Goal: Task Accomplishment & Management: Manage account settings

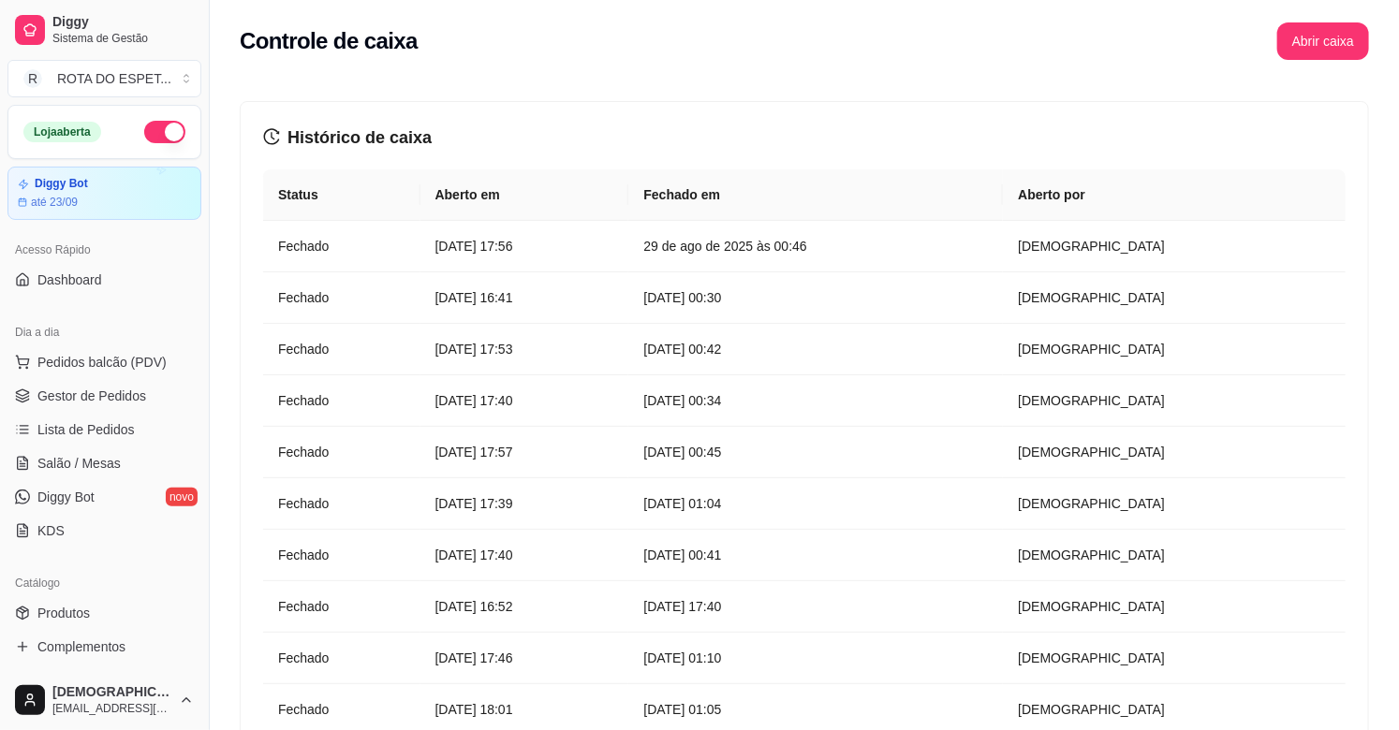
scroll to position [616, 0]
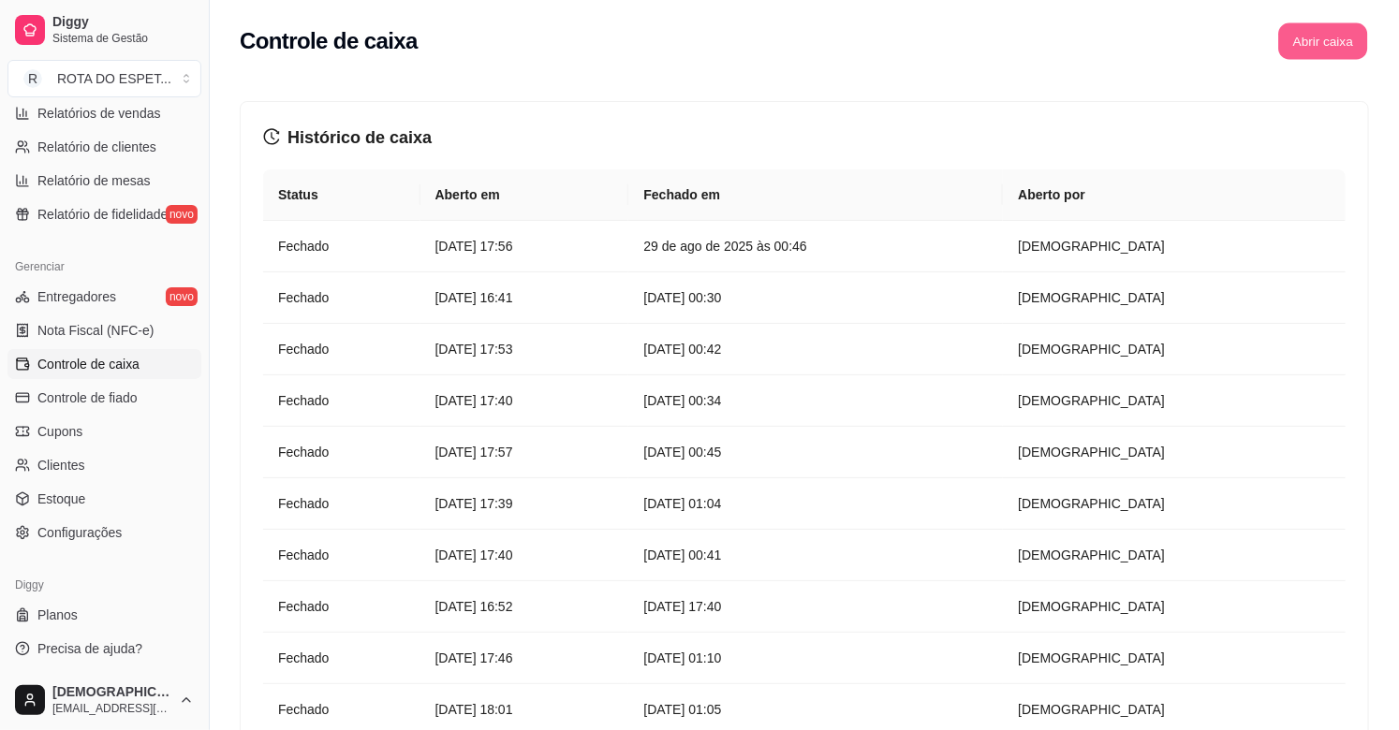
click at [1324, 42] on button "Abrir caixa" at bounding box center [1322, 41] width 89 height 37
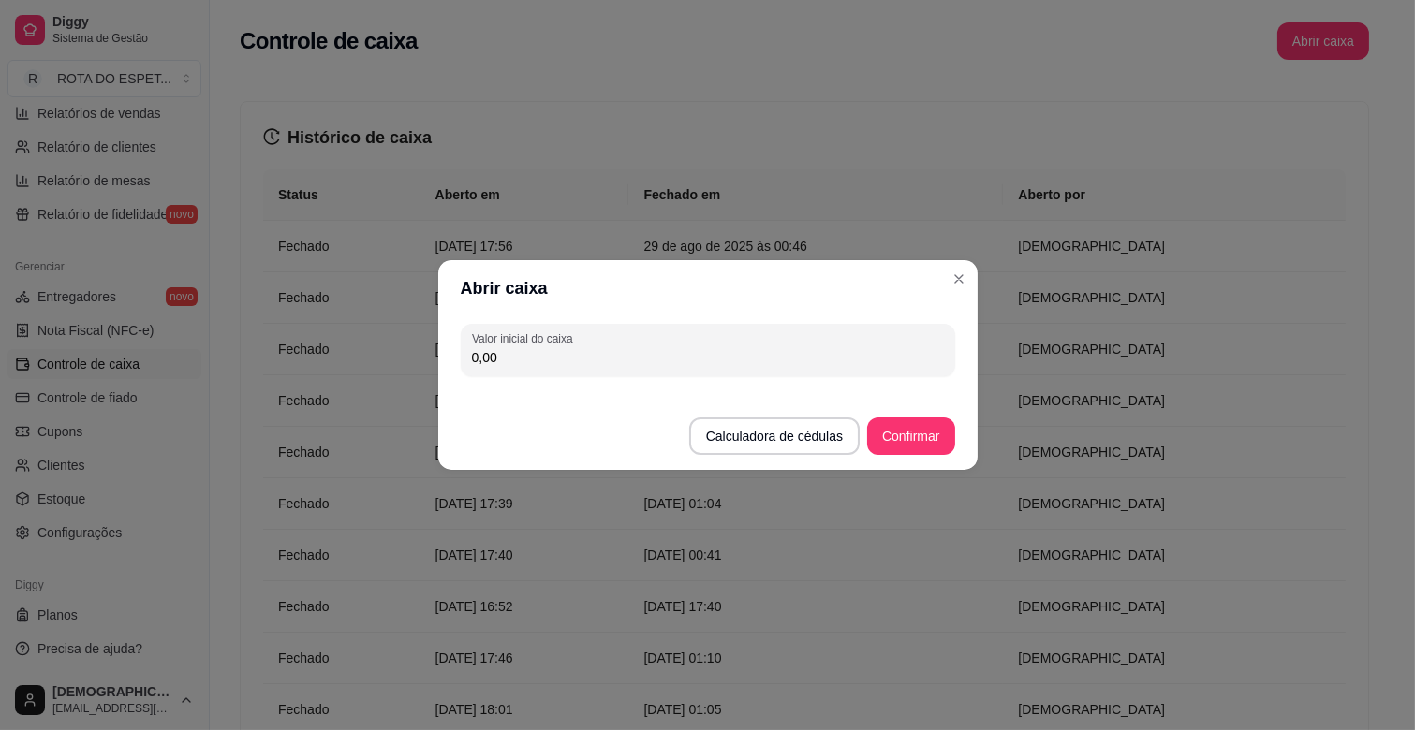
click at [504, 351] on input "0,00" at bounding box center [708, 357] width 472 height 19
type input "200,00"
click at [914, 436] on button "Confirmar" at bounding box center [910, 437] width 85 height 37
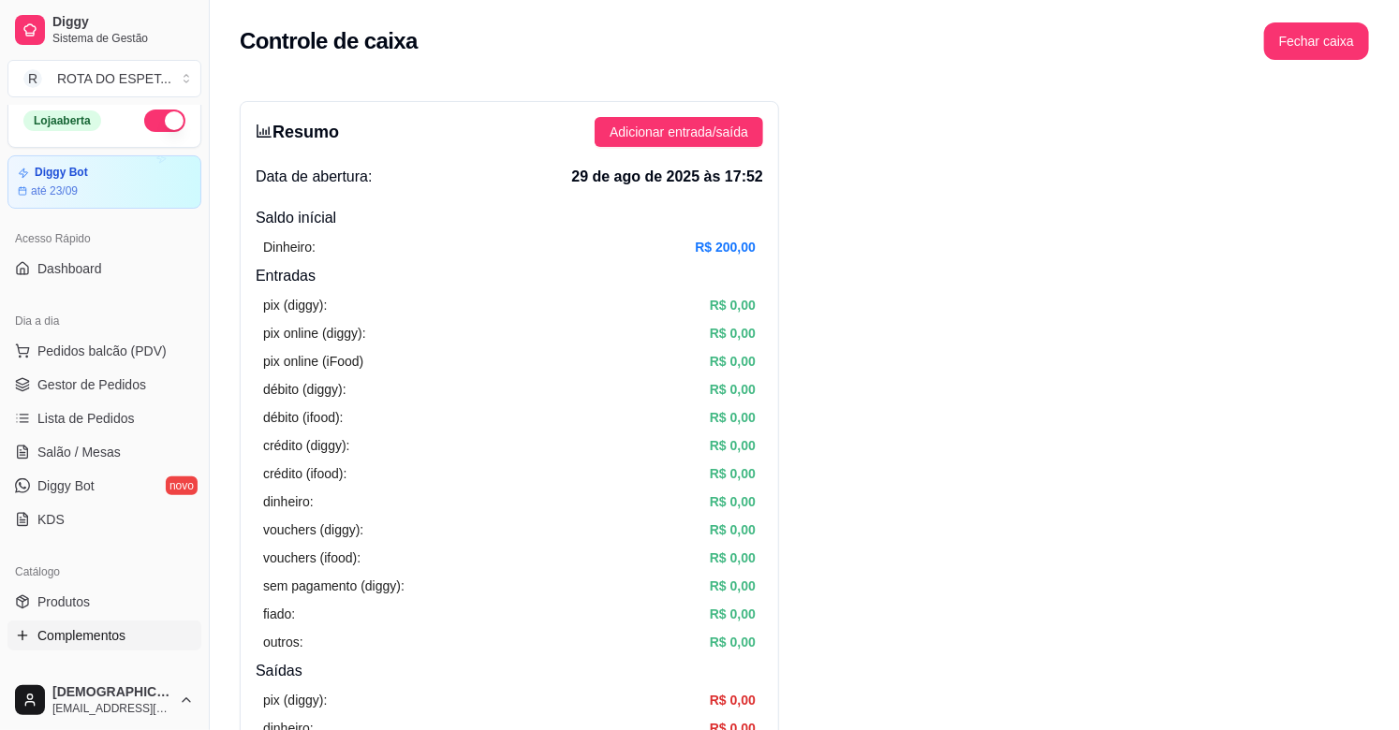
scroll to position [0, 0]
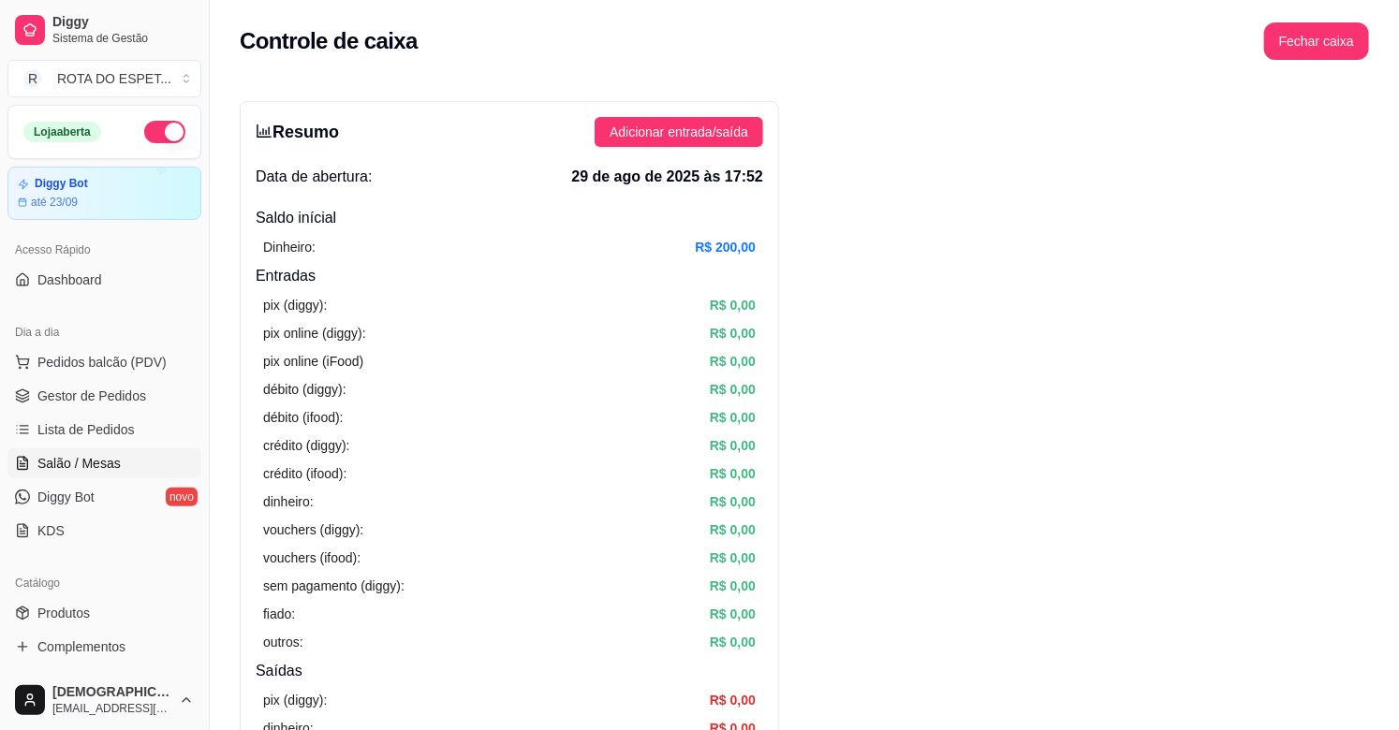
click at [111, 466] on span "Salão / Mesas" at bounding box center [78, 463] width 83 height 19
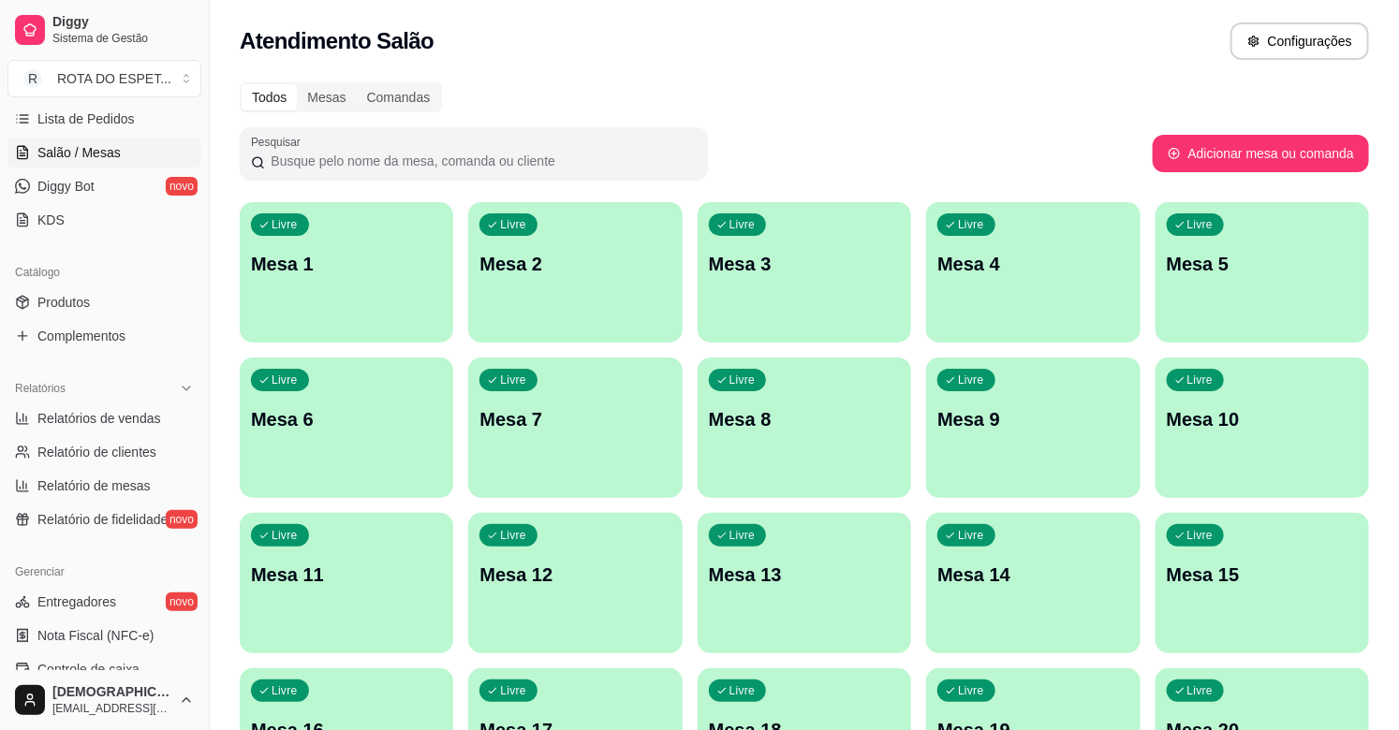
scroll to position [312, 0]
click at [91, 296] on link "Produtos" at bounding box center [104, 302] width 194 height 30
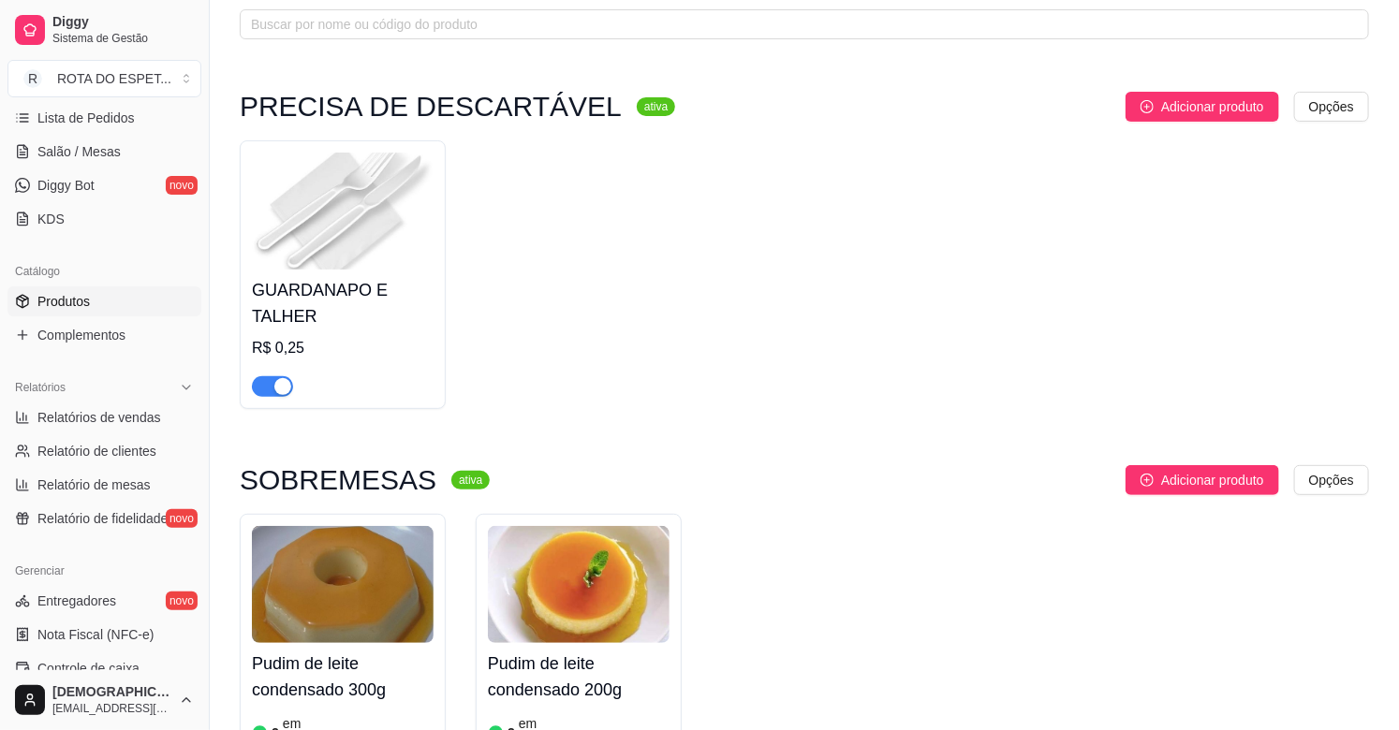
scroll to position [520, 0]
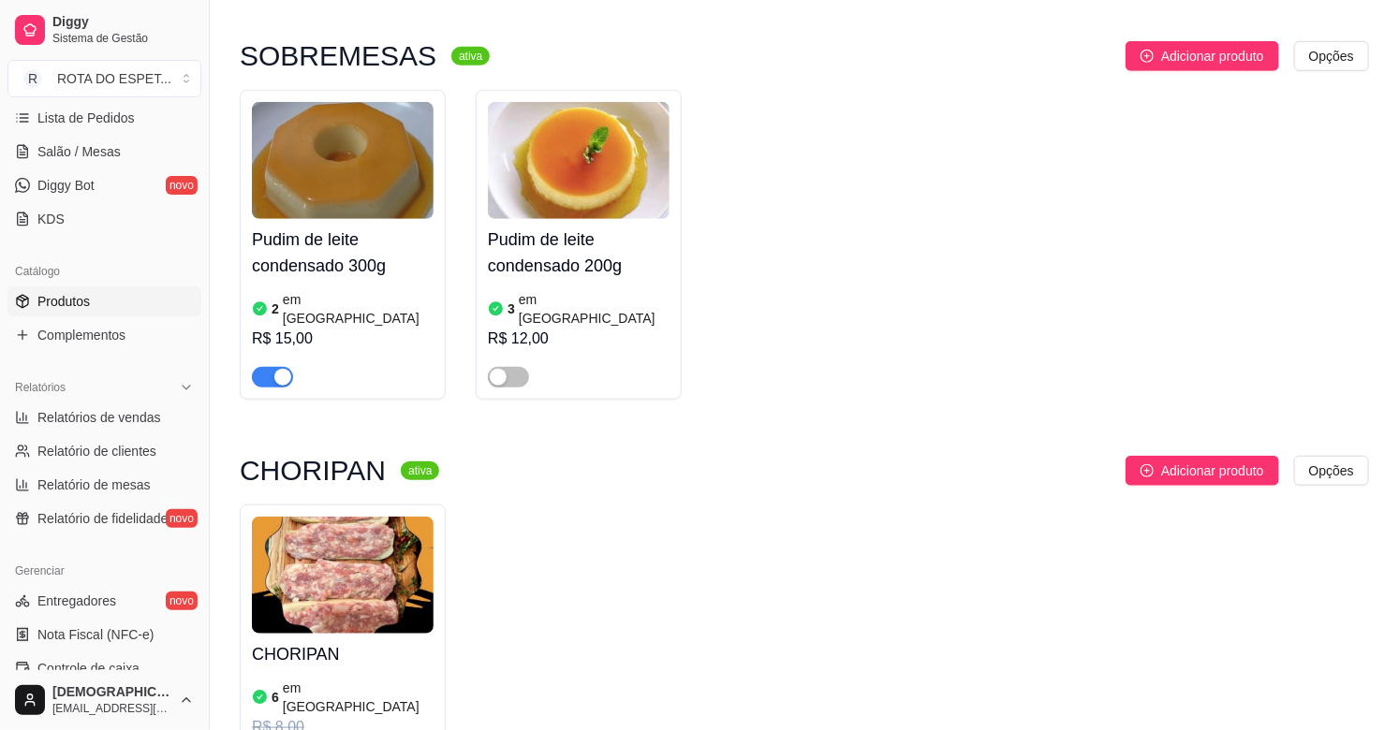
click at [326, 207] on img at bounding box center [343, 160] width 182 height 117
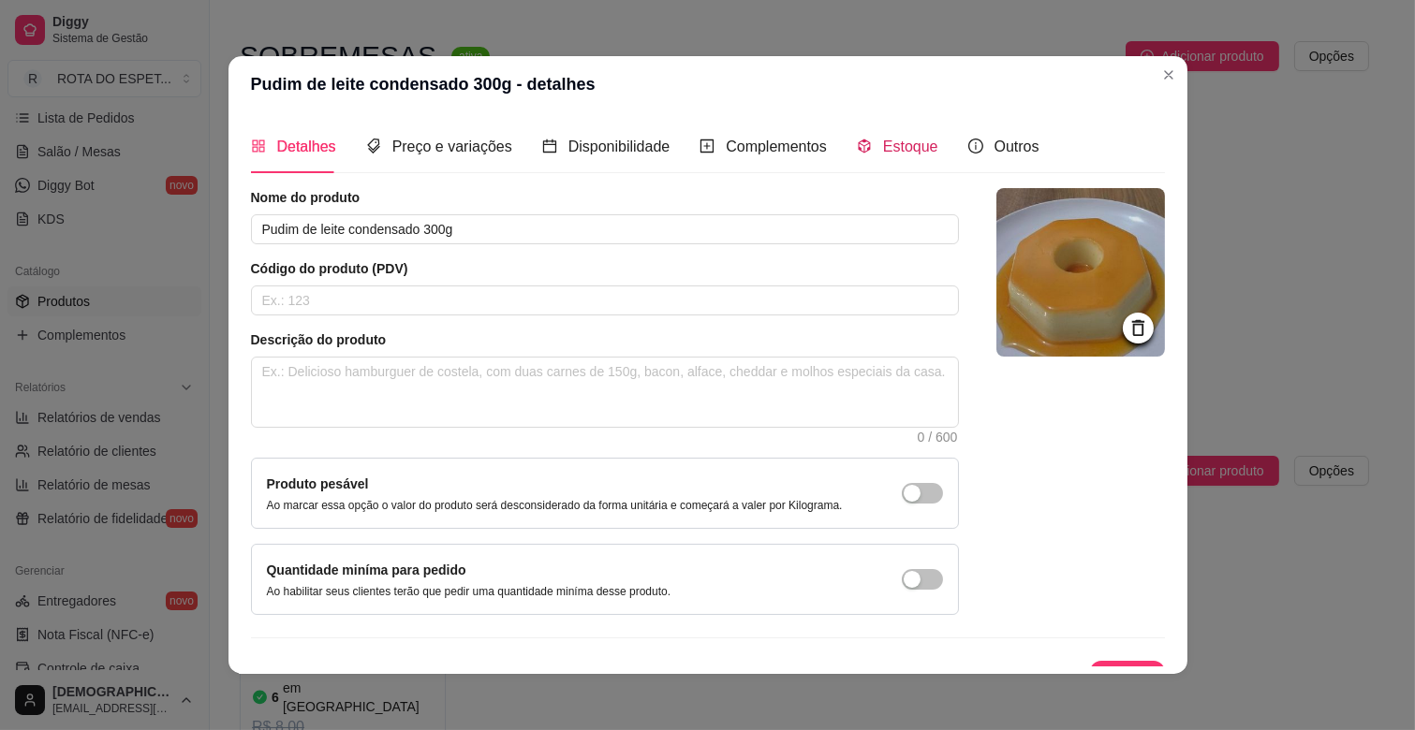
click at [893, 153] on span "Estoque" at bounding box center [910, 147] width 55 height 16
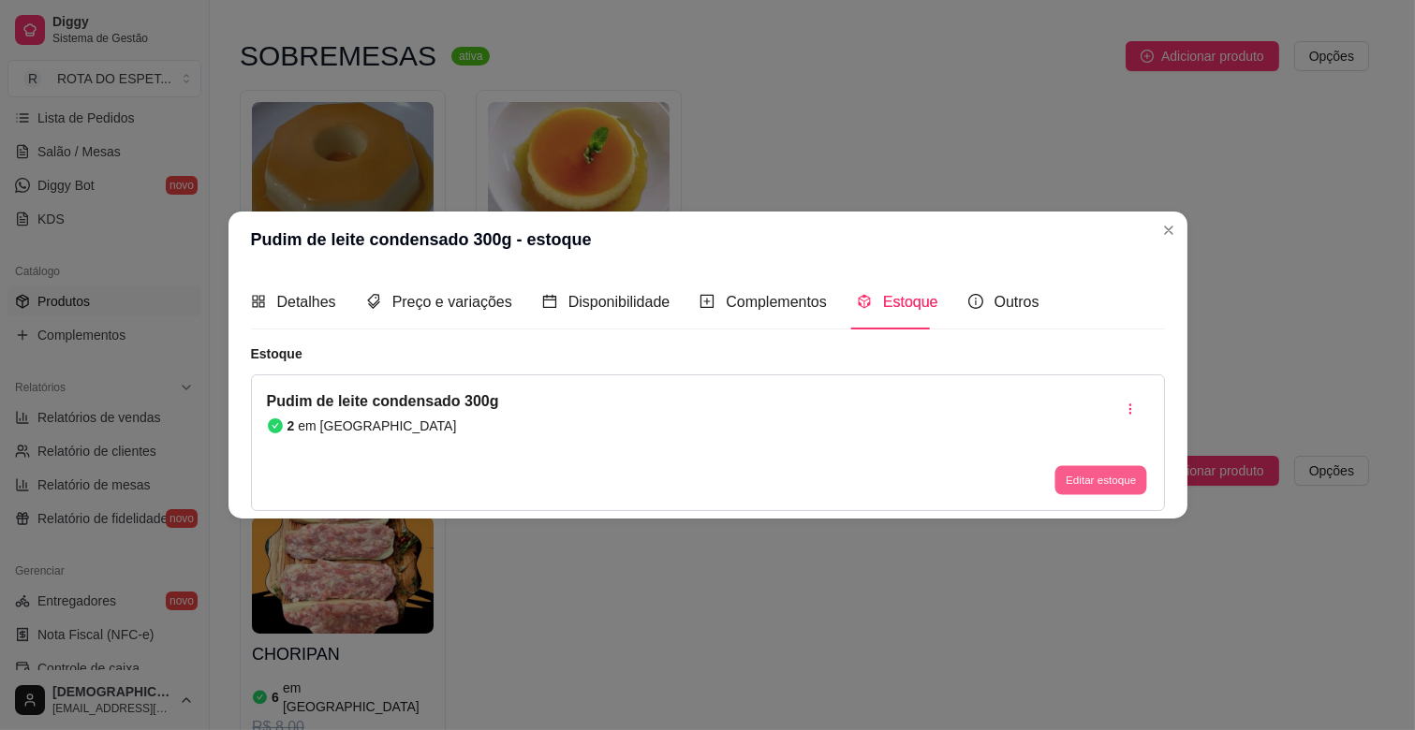
click at [1092, 488] on button "Editar estoque" at bounding box center [1101, 479] width 92 height 29
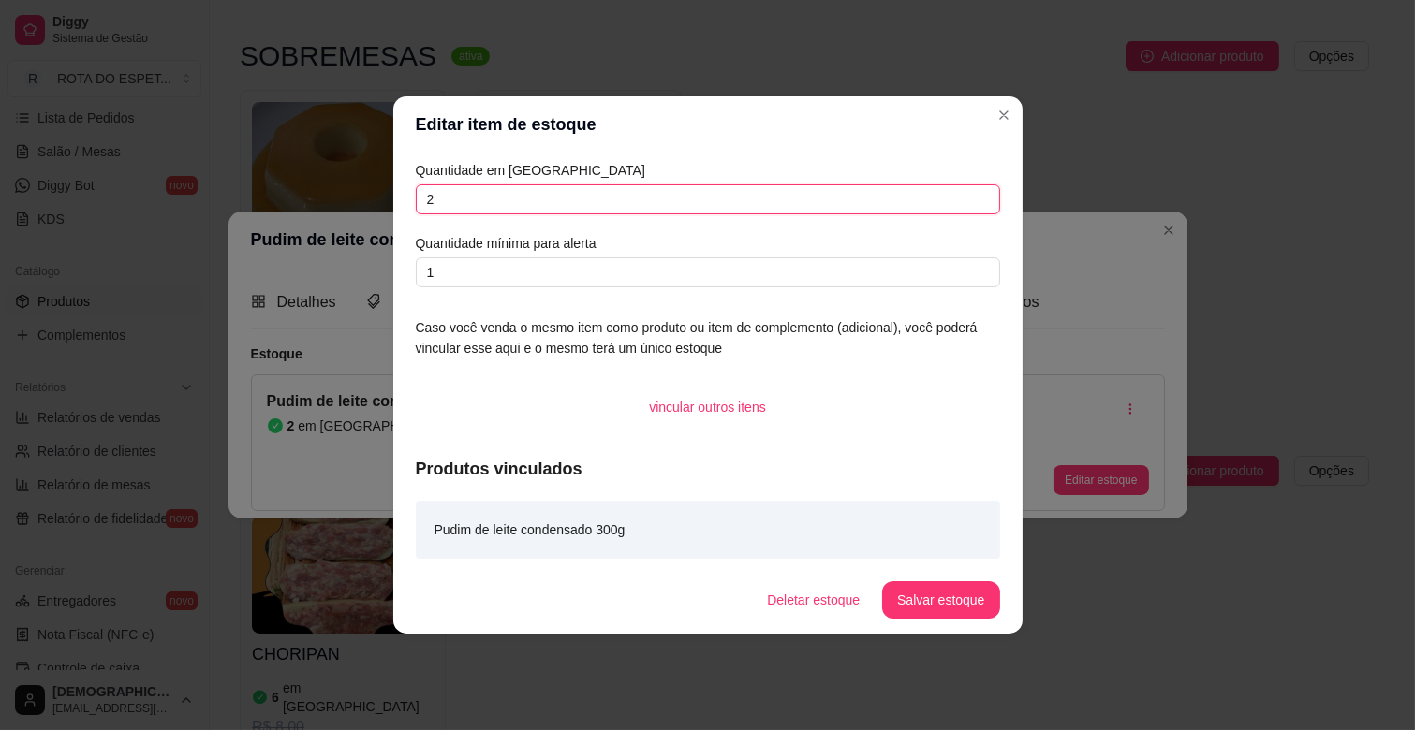
click at [441, 193] on input "2" at bounding box center [708, 199] width 584 height 30
type input "8"
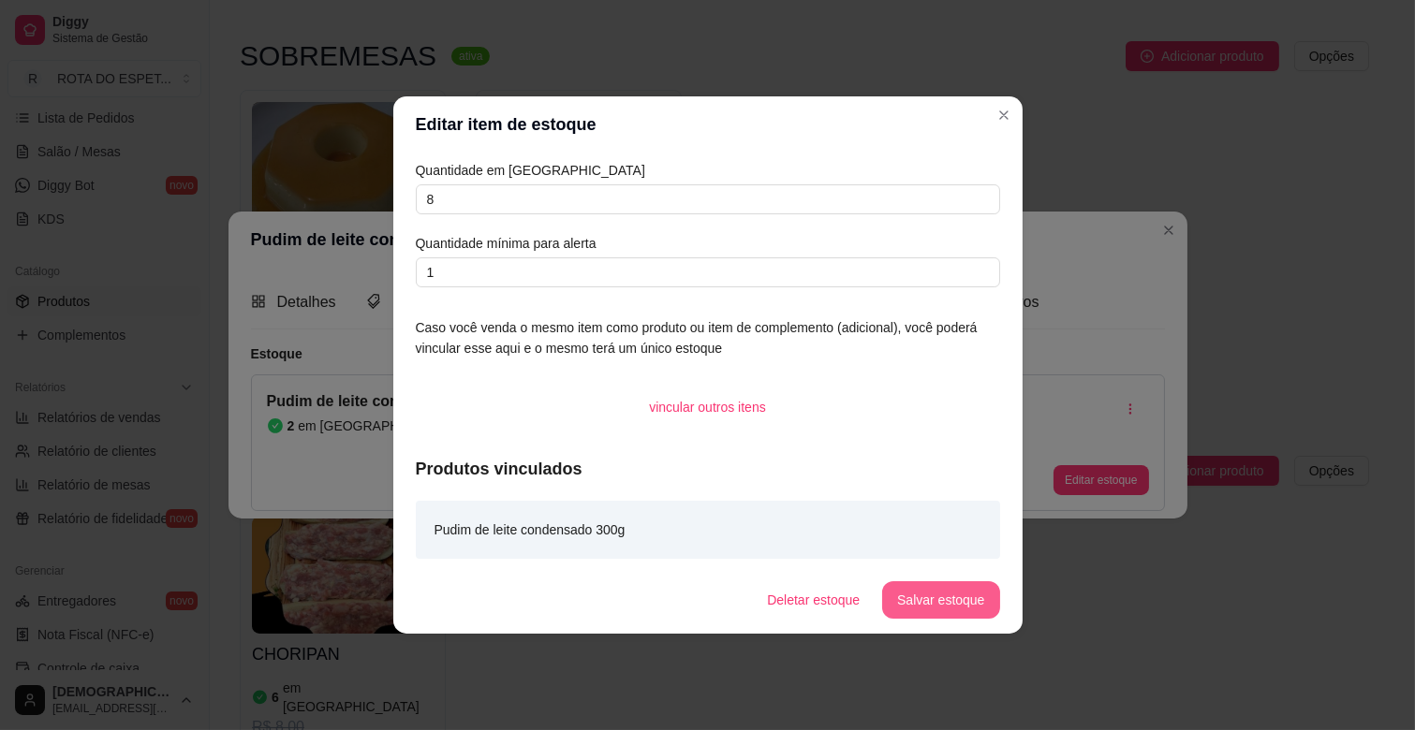
click at [946, 600] on button "Salvar estoque" at bounding box center [940, 600] width 117 height 37
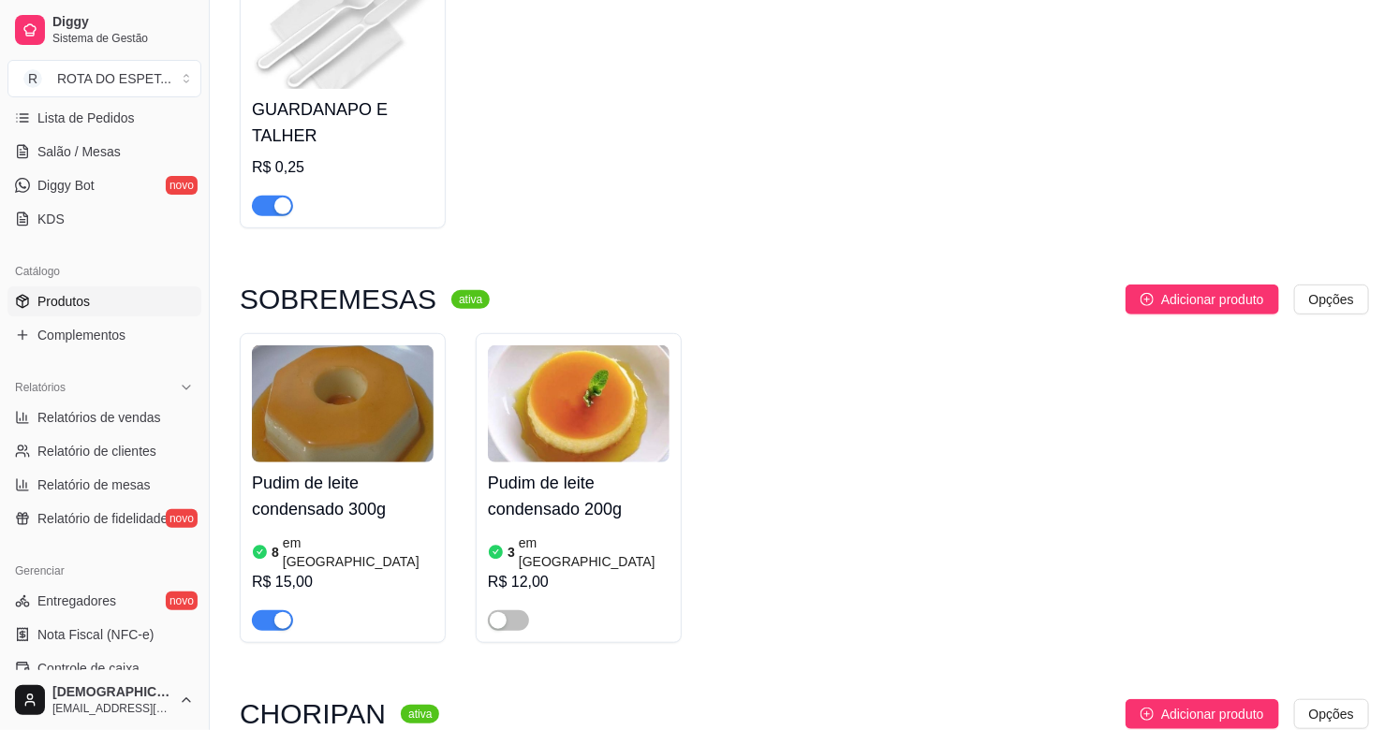
scroll to position [104, 0]
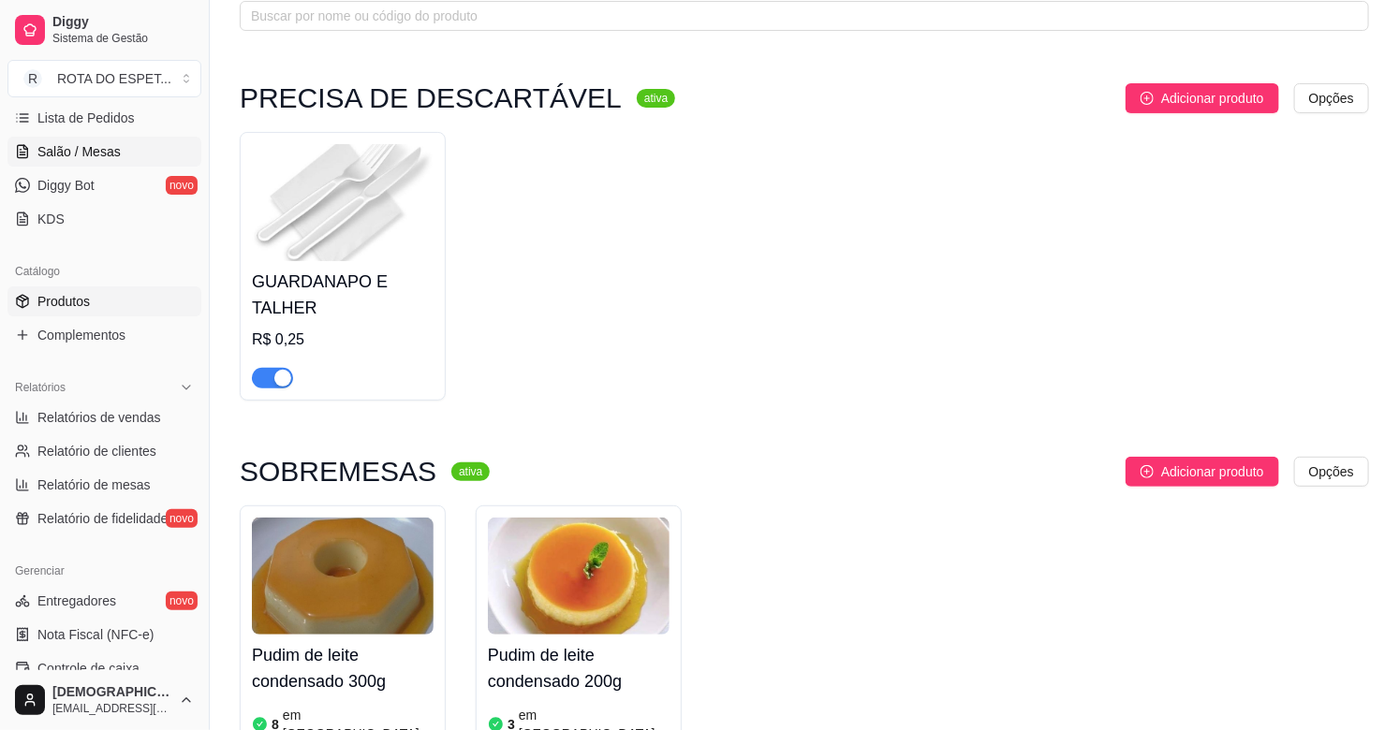
click at [125, 151] on link "Salão / Mesas" at bounding box center [104, 152] width 194 height 30
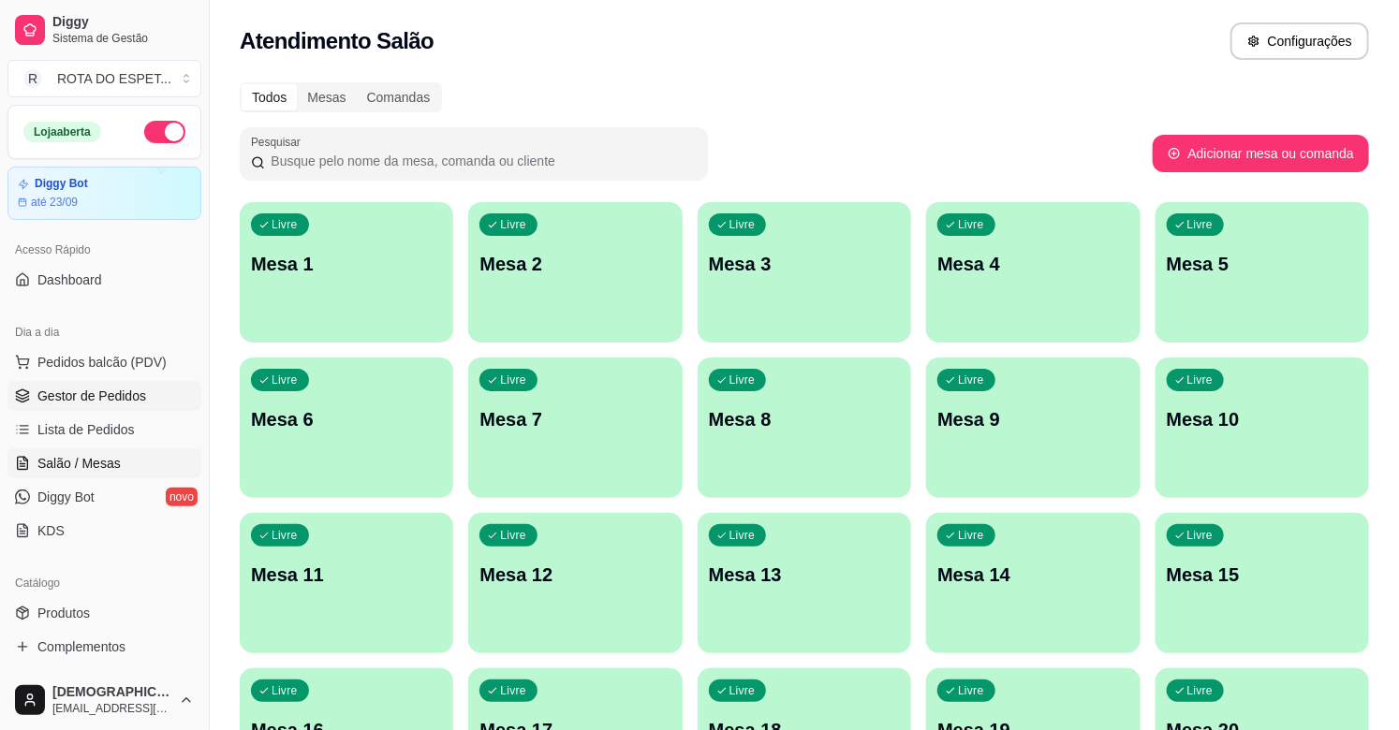
click at [101, 387] on span "Gestor de Pedidos" at bounding box center [91, 396] width 109 height 19
